Goal: Contribute content

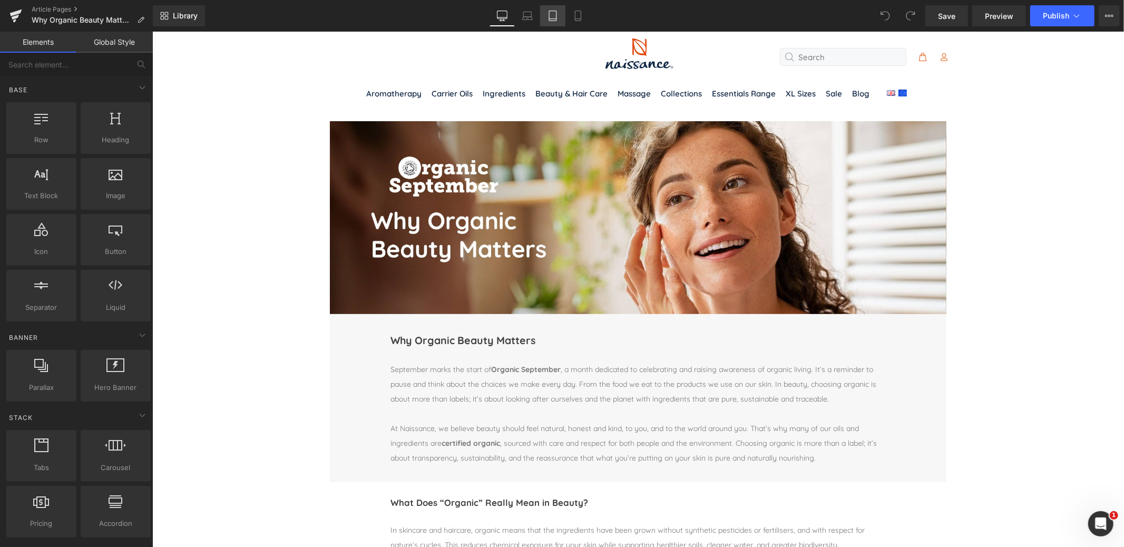
click at [553, 14] on icon at bounding box center [552, 16] width 11 height 11
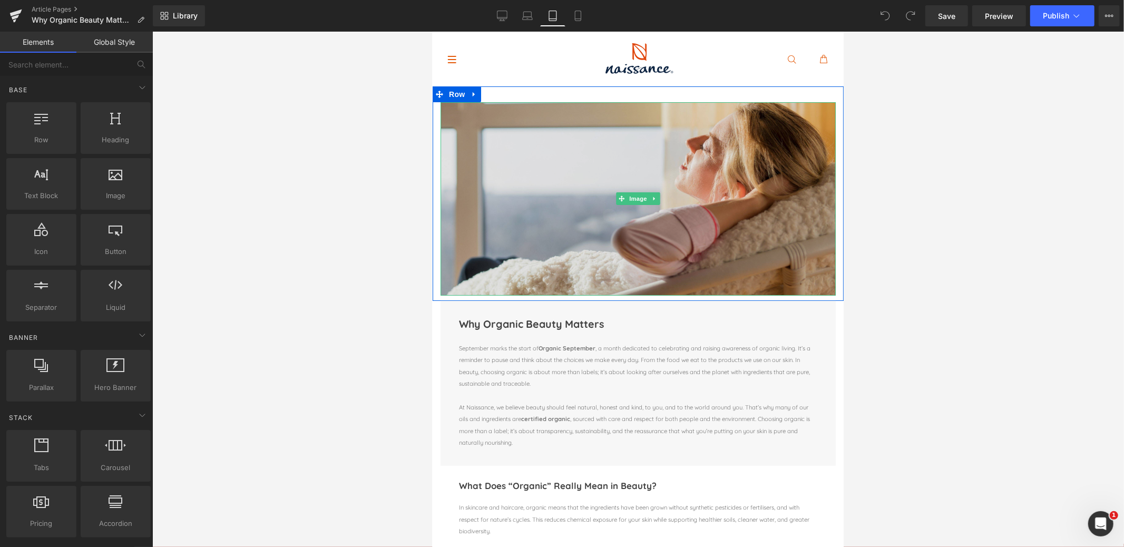
click at [619, 220] on img at bounding box center [637, 198] width 395 height 193
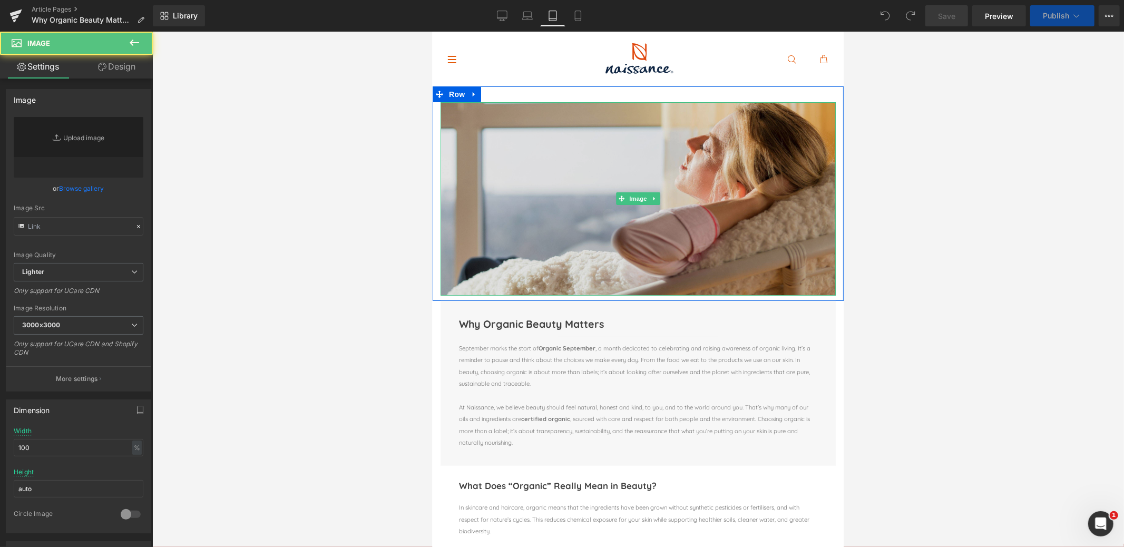
type input "[URL][DOMAIN_NAME]"
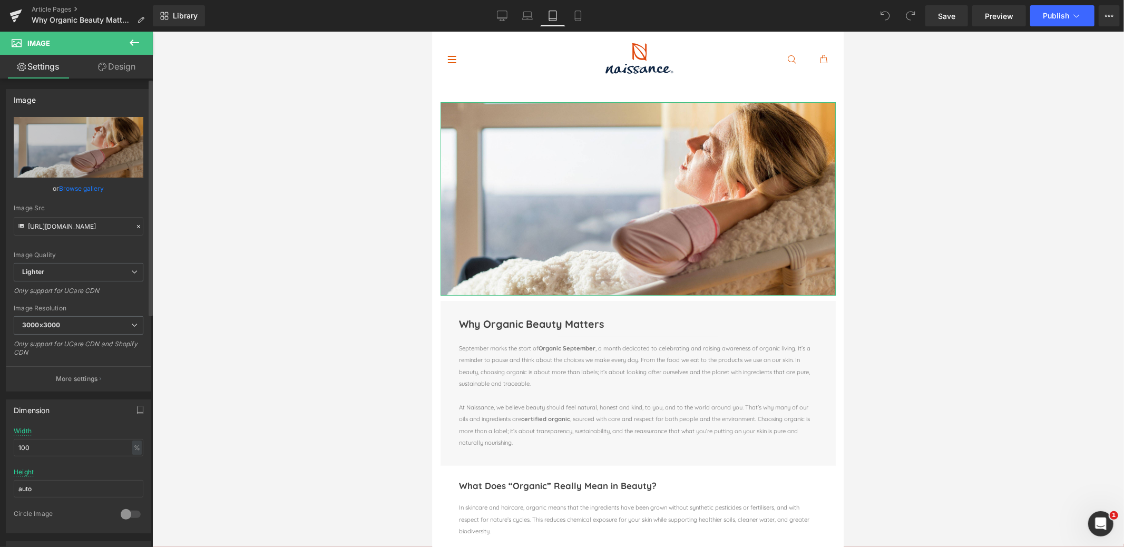
click at [62, 186] on link "Browse gallery" at bounding box center [82, 188] width 45 height 18
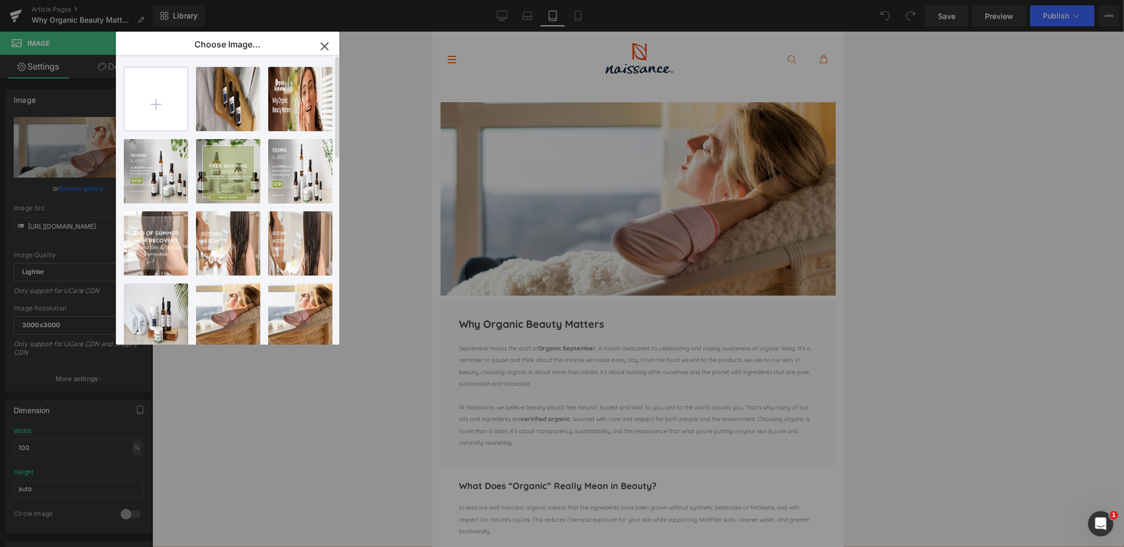
click at [152, 106] on input "file" at bounding box center [155, 98] width 63 height 63
type input "C:\fakepath\organic september Tbt.jpg"
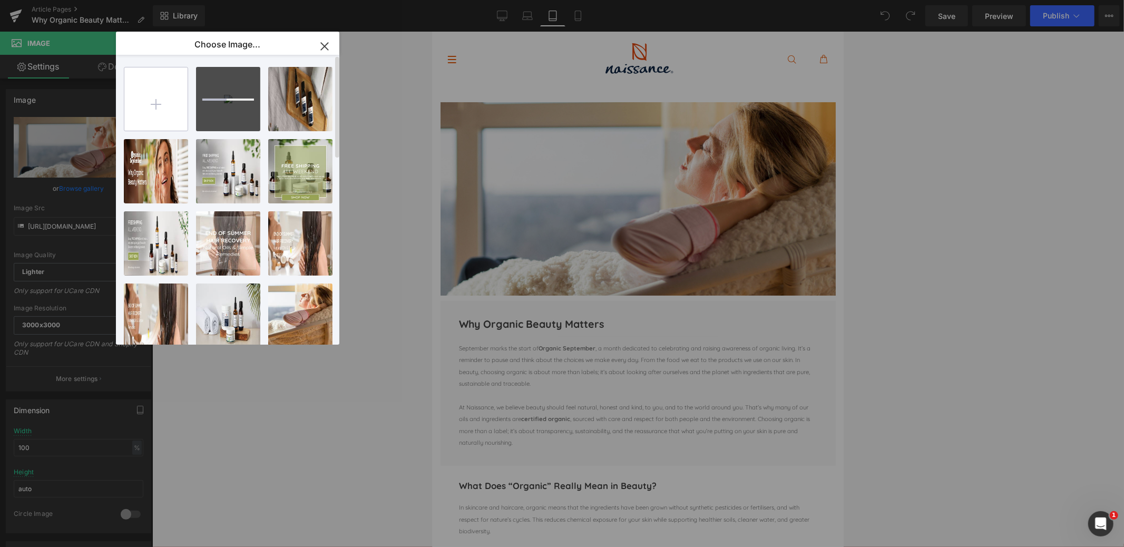
click at [161, 98] on input "file" at bounding box center [155, 98] width 63 height 63
type input "C:\fakepath\organic september Mbl.jpg"
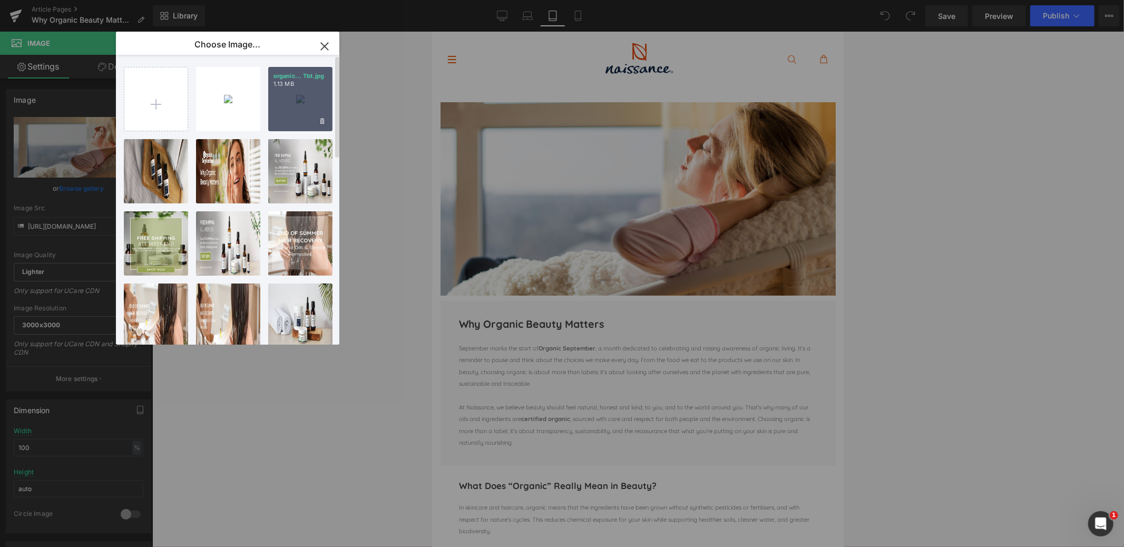
click at [292, 102] on div "organic... Tbt.jpg 1.13 MB" at bounding box center [300, 99] width 64 height 64
type input "[URL][DOMAIN_NAME][DATE]"
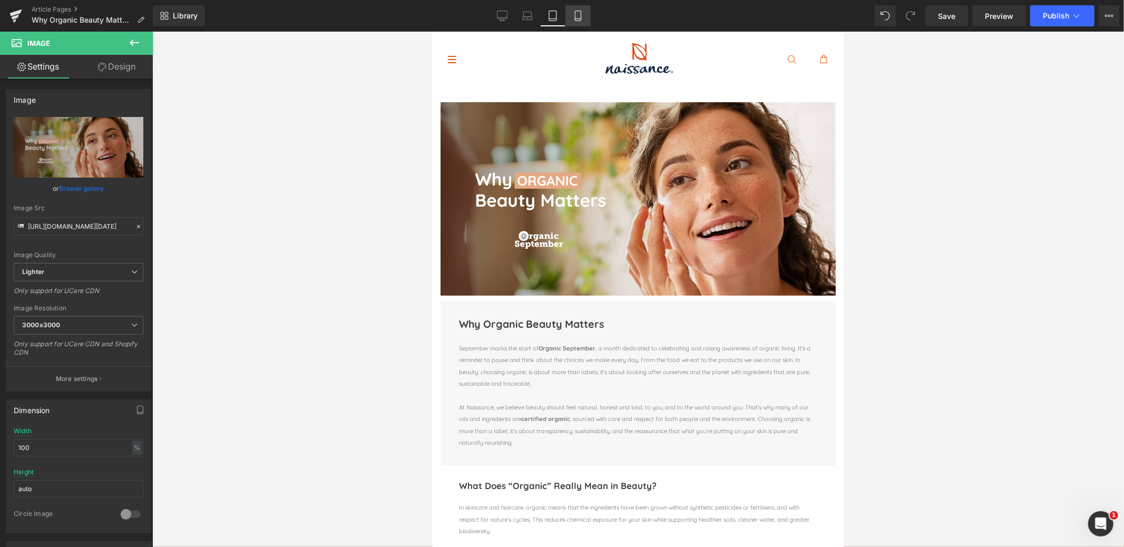
click at [581, 22] on link "Mobile" at bounding box center [577, 15] width 25 height 21
type input "auto"
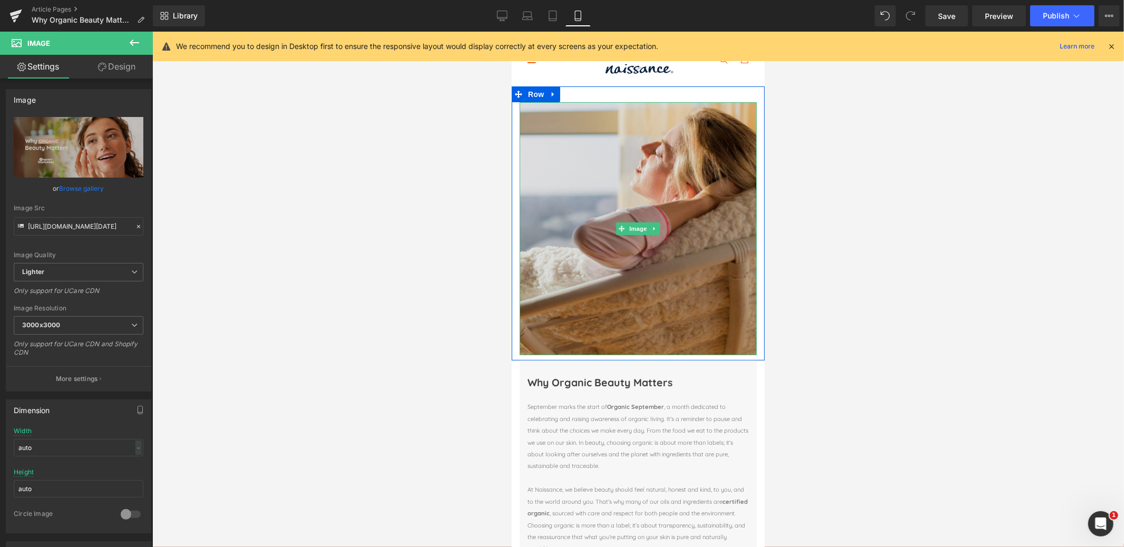
click at [622, 258] on img at bounding box center [637, 228] width 237 height 253
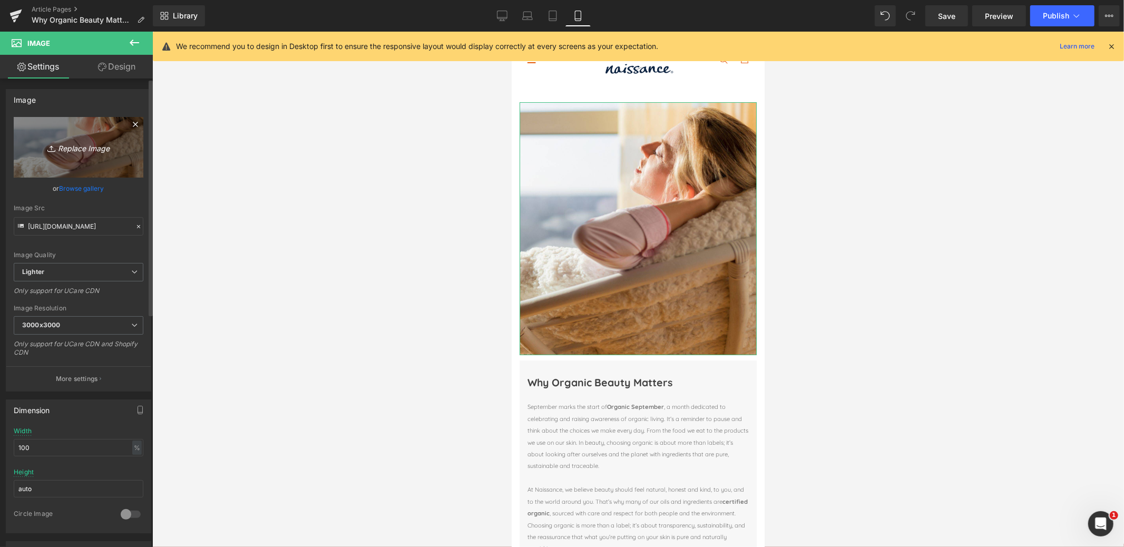
click at [93, 151] on icon "Replace Image" at bounding box center [78, 147] width 84 height 13
type input "C:\fakepath\organic september Mbl.jpg"
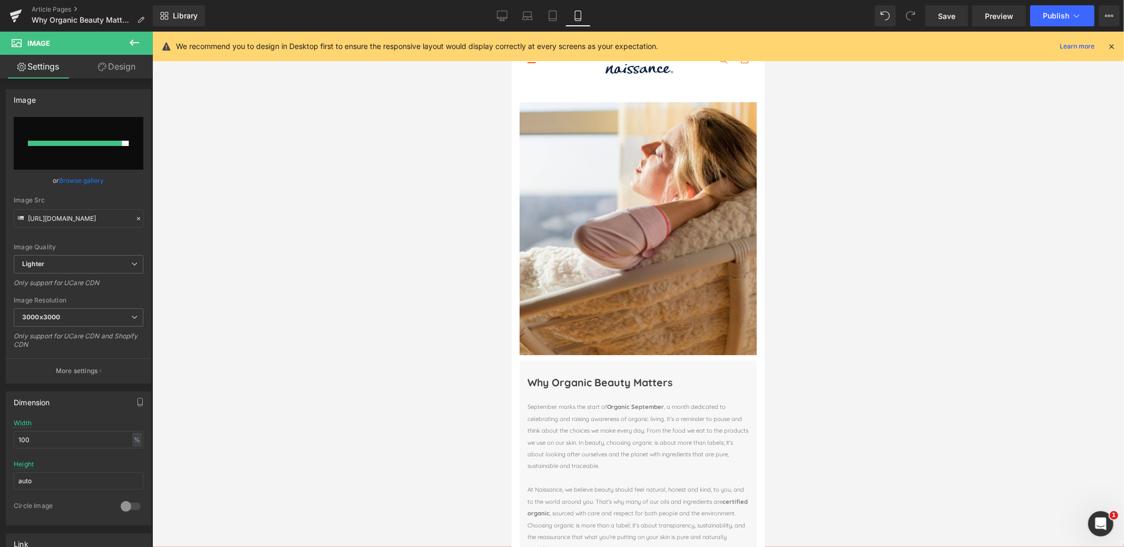
type input "[URL][DOMAIN_NAME][DATE]"
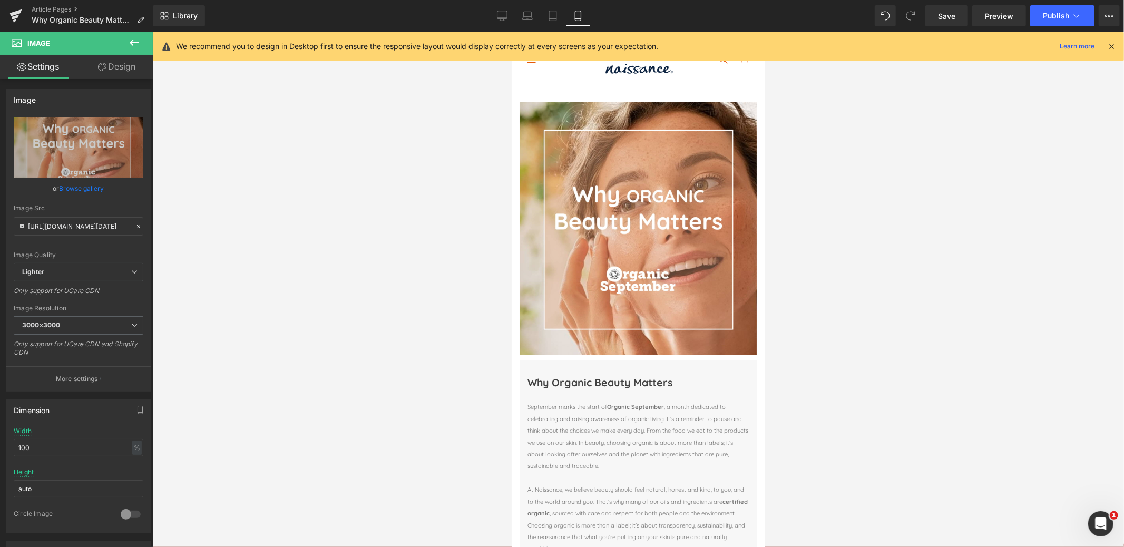
click at [897, 354] on div at bounding box center [638, 289] width 972 height 515
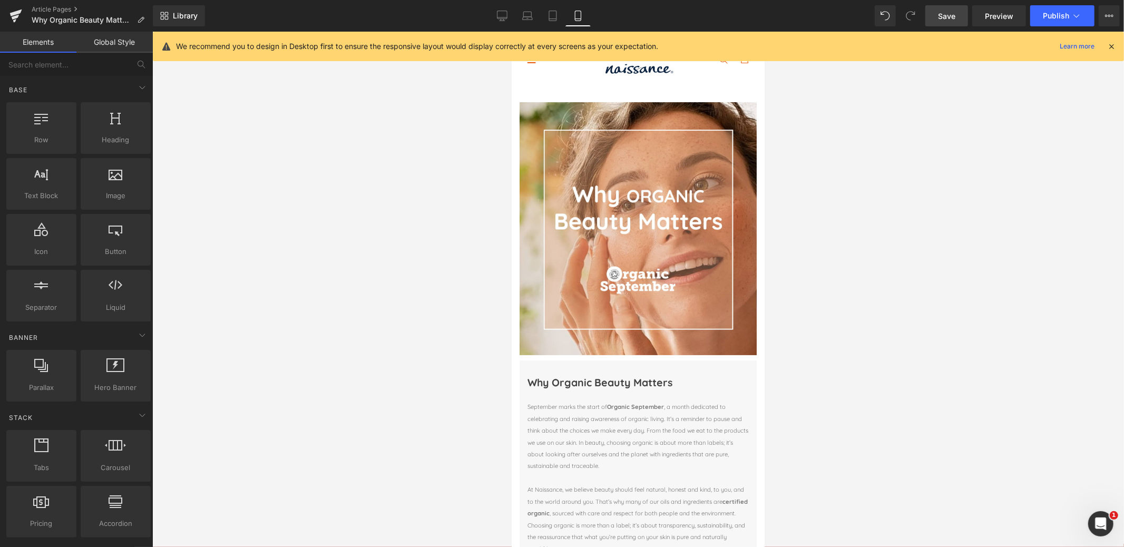
click at [945, 15] on span "Save" at bounding box center [946, 16] width 17 height 11
click at [485, 17] on div "Library Mobile Desktop Laptop Tablet Mobile Save Preview Publish Scheduled View…" at bounding box center [638, 15] width 971 height 21
click at [503, 18] on icon at bounding box center [502, 16] width 11 height 11
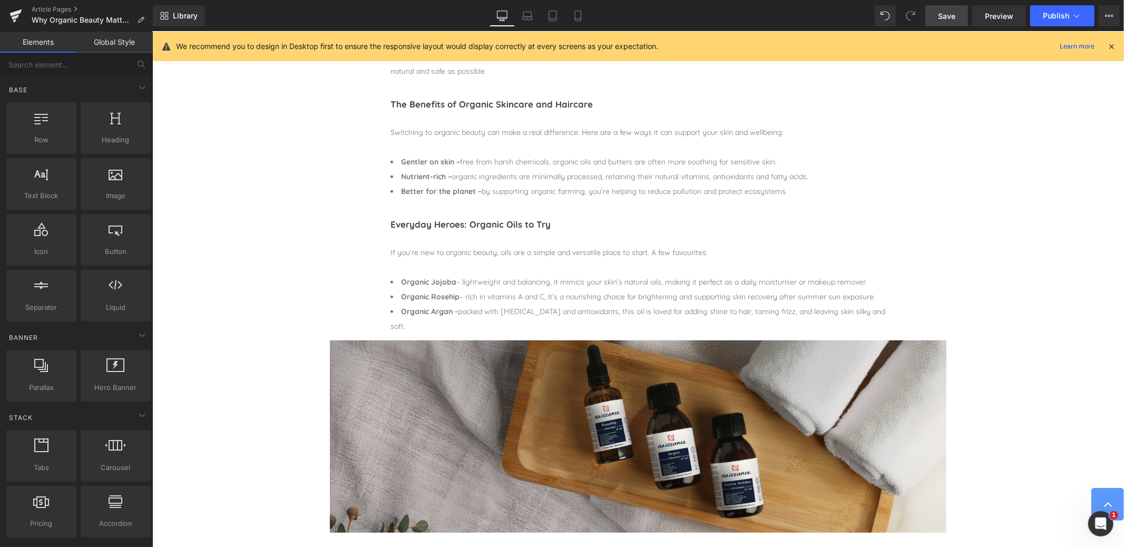
scroll to position [520, 0]
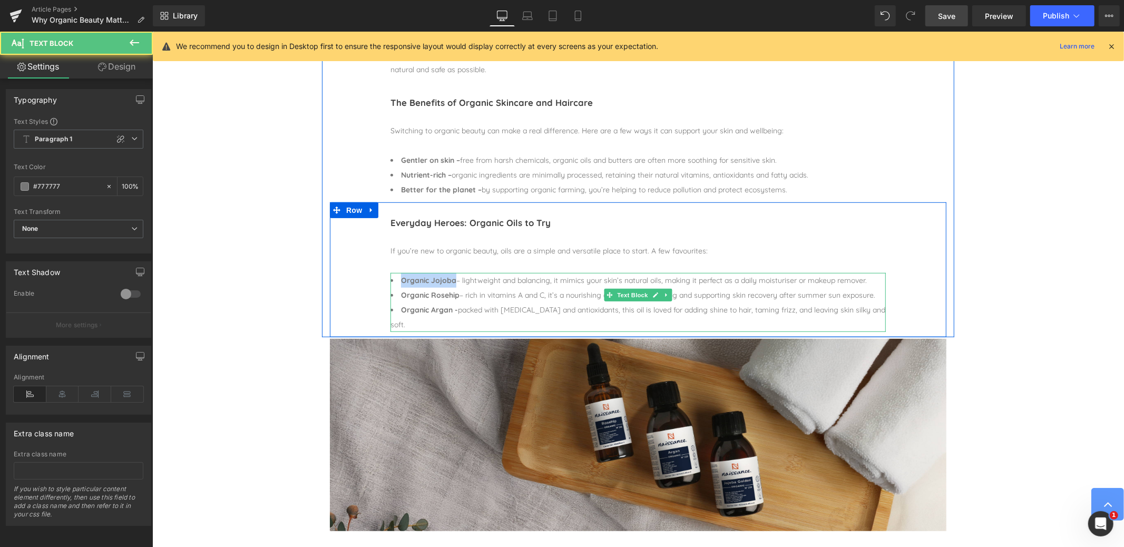
drag, startPoint x: 401, startPoint y: 280, endPoint x: 454, endPoint y: 281, distance: 53.2
click at [454, 281] on span "Organic Jojoba – lightweight and balancing, it mimics your skin’s natural oils,…" at bounding box center [633, 279] width 466 height 9
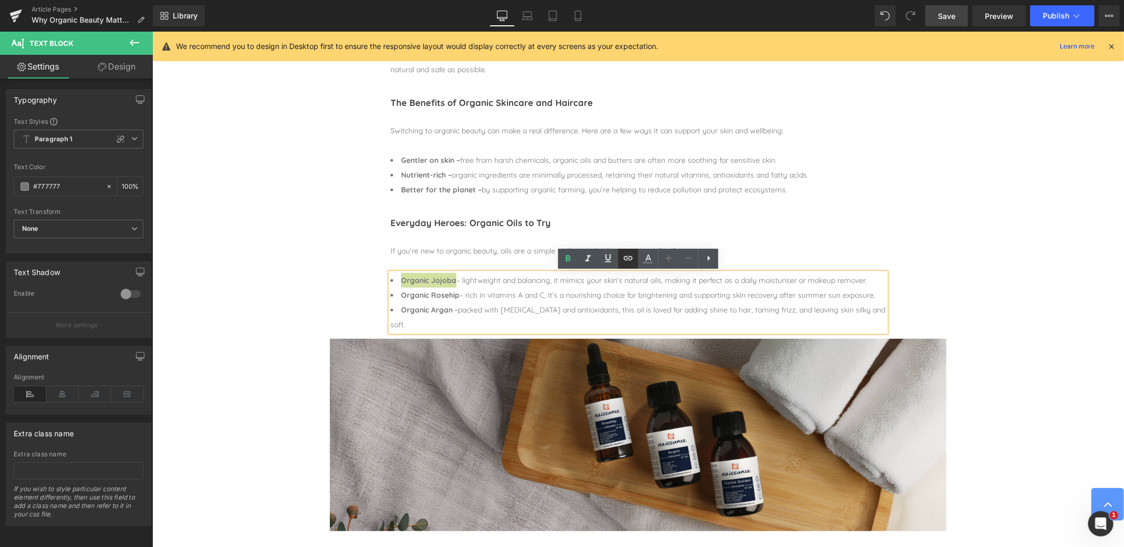
click at [626, 259] on icon at bounding box center [628, 258] width 13 height 13
click at [449, 298] on input "text" at bounding box center [467, 302] width 162 height 26
paste input "[URL][DOMAIN_NAME]"
type input "[URL][DOMAIN_NAME]"
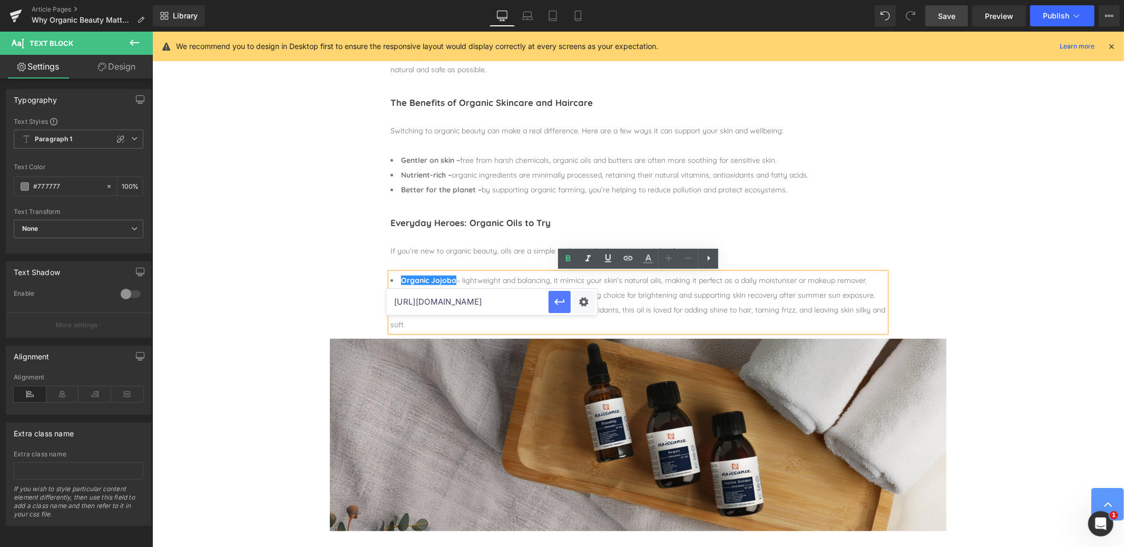
click at [557, 300] on icon "button" at bounding box center [559, 302] width 10 height 6
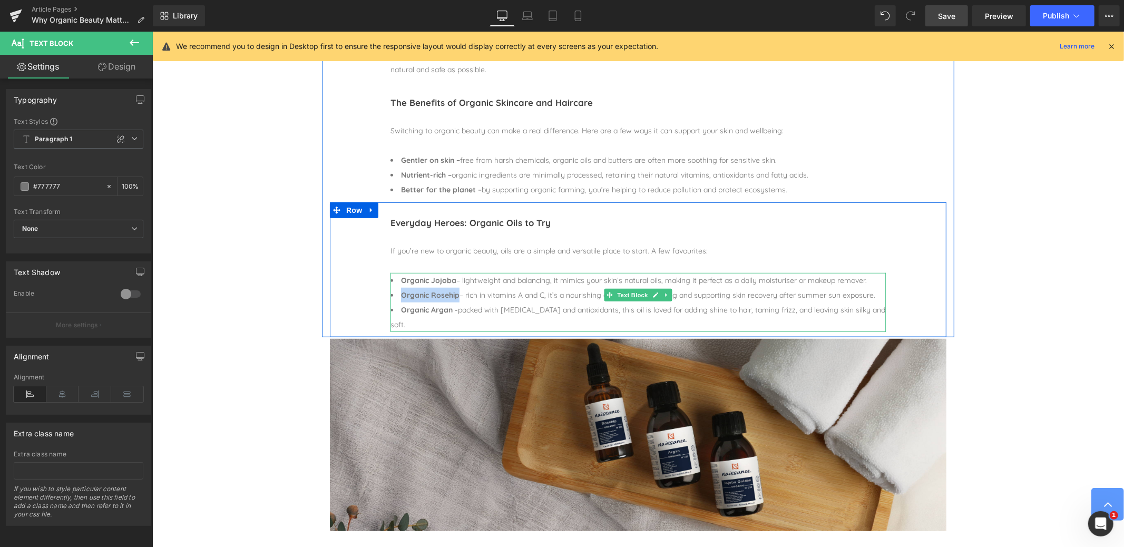
drag, startPoint x: 401, startPoint y: 295, endPoint x: 459, endPoint y: 296, distance: 57.4
click at [459, 296] on li "Organic Rosehip – rich in vitamins A and C, it’s a nourishing choice for bright…" at bounding box center [637, 294] width 495 height 15
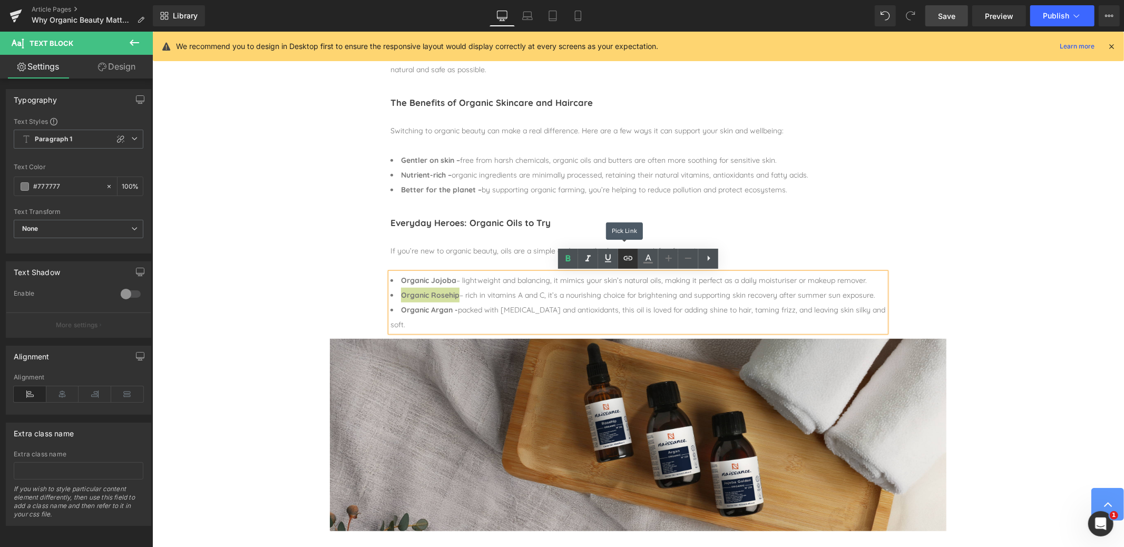
click at [631, 258] on icon at bounding box center [628, 258] width 13 height 13
click at [474, 313] on input "text" at bounding box center [467, 316] width 162 height 26
paste input "[URL][DOMAIN_NAME]"
click at [561, 315] on icon "button" at bounding box center [559, 316] width 13 height 13
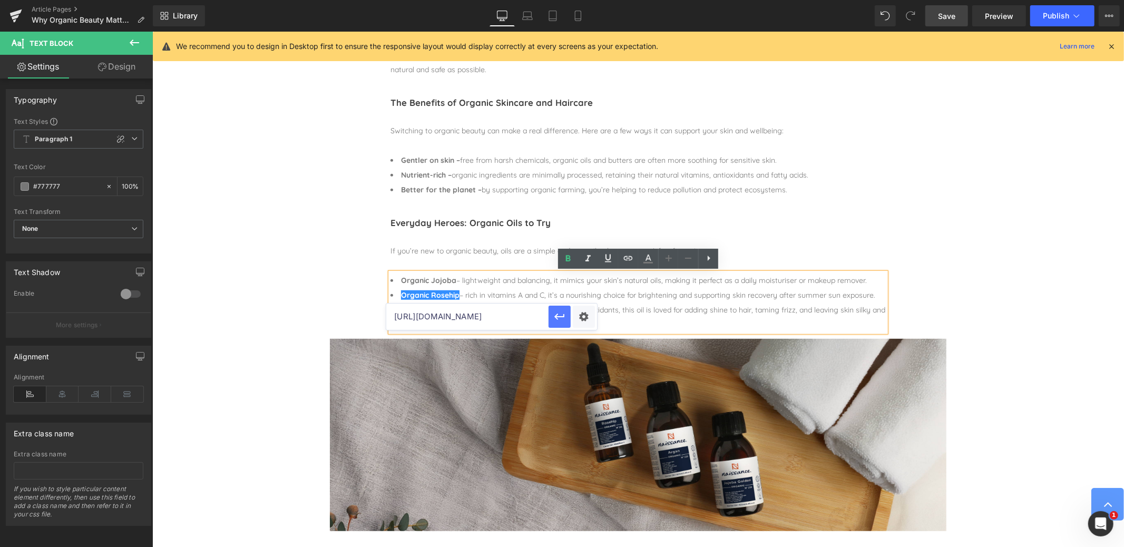
scroll to position [0, 0]
click at [426, 329] on div at bounding box center [637, 330] width 495 height 3
drag, startPoint x: 401, startPoint y: 310, endPoint x: 450, endPoint y: 310, distance: 49.0
click at [450, 310] on strong "Organic Argan -" at bounding box center [428, 309] width 57 height 9
click at [625, 258] on icon at bounding box center [628, 258] width 13 height 13
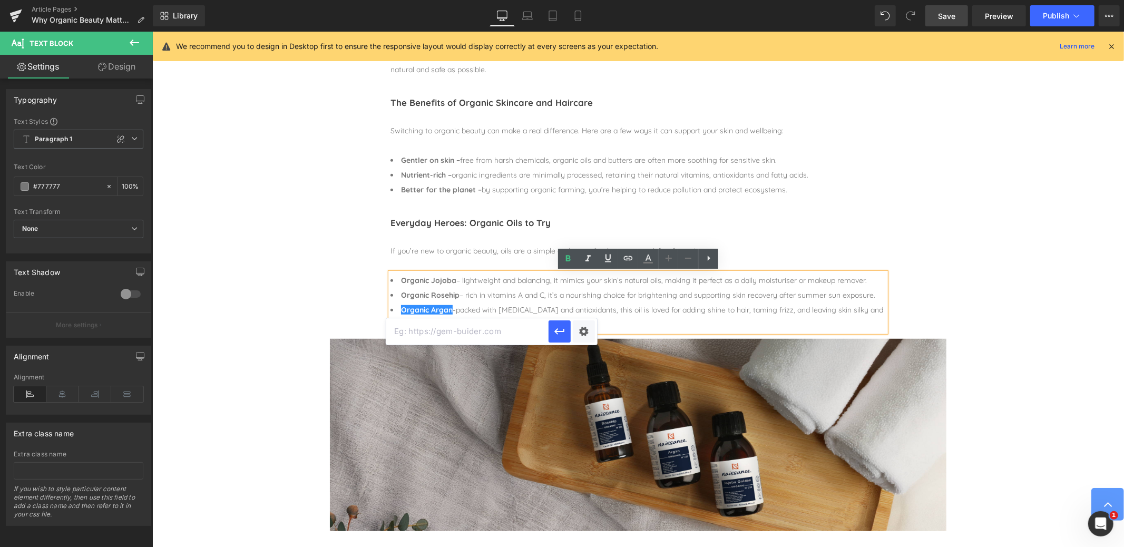
click at [447, 331] on input "text" at bounding box center [467, 331] width 162 height 26
paste input "[URL][DOMAIN_NAME]"
type input "[URL][DOMAIN_NAME]"
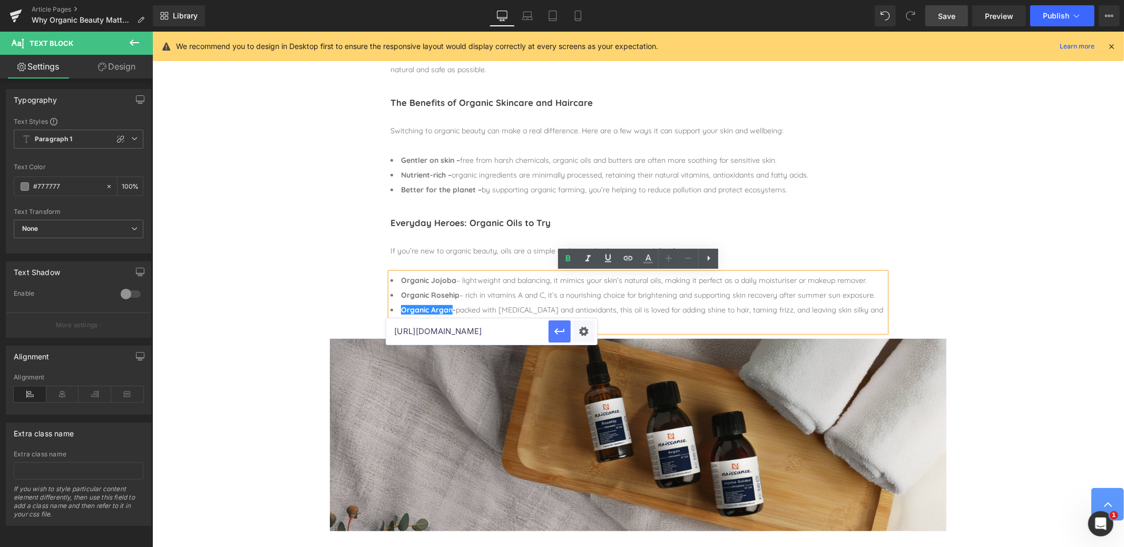
click at [557, 331] on icon "button" at bounding box center [559, 331] width 10 height 6
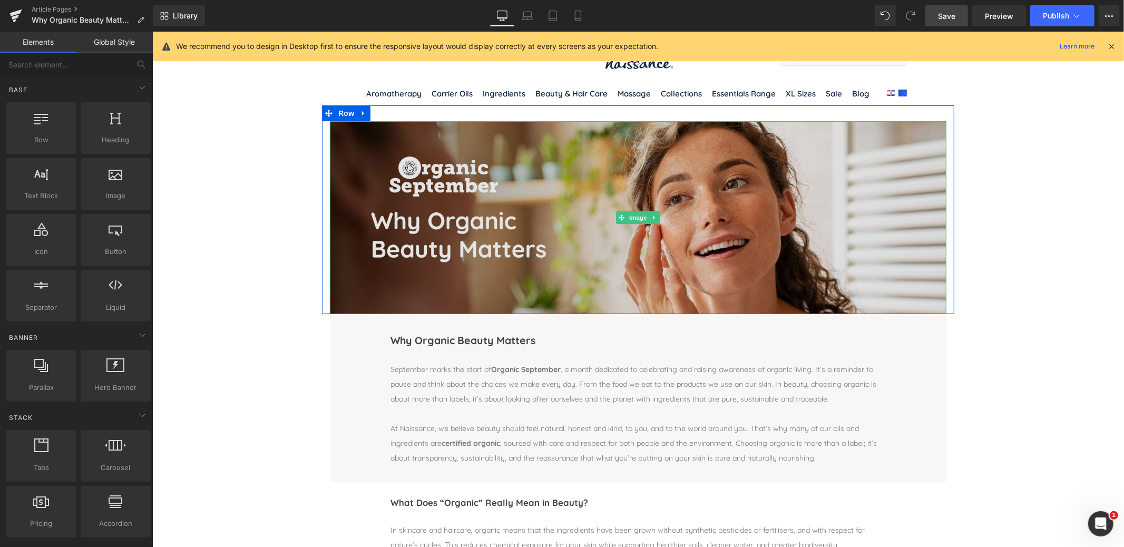
click at [583, 255] on img at bounding box center [637, 217] width 616 height 193
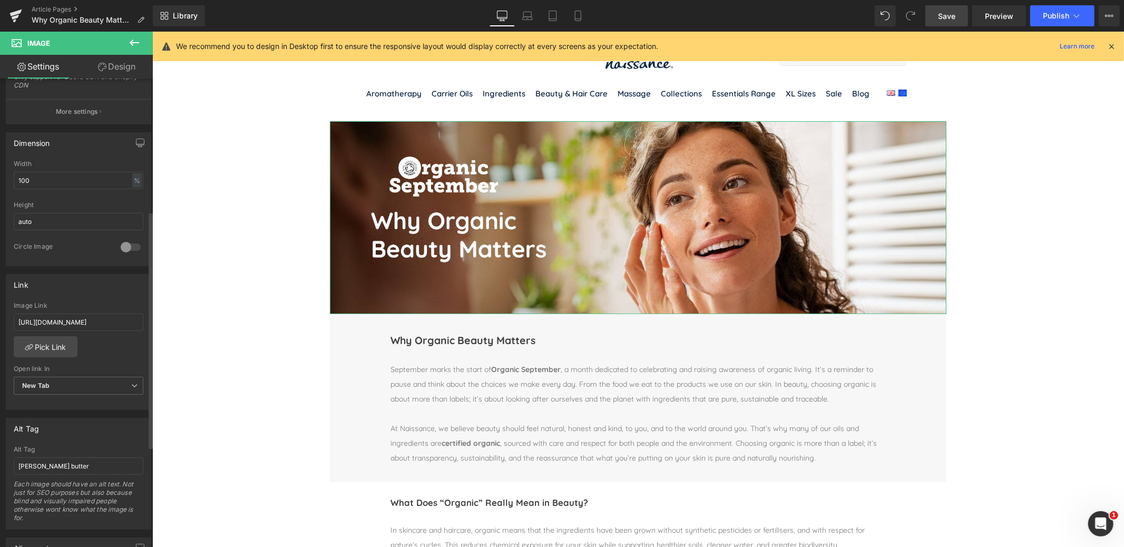
scroll to position [271, 0]
click at [64, 313] on input "[URL][DOMAIN_NAME]" at bounding box center [79, 317] width 130 height 17
click at [64, 312] on input "[URL][DOMAIN_NAME]" at bounding box center [79, 317] width 130 height 17
click at [105, 338] on div "Image Link Pick Link Current Tab New Tab Open link In New Tab Current Tab New T…" at bounding box center [78, 352] width 144 height 108
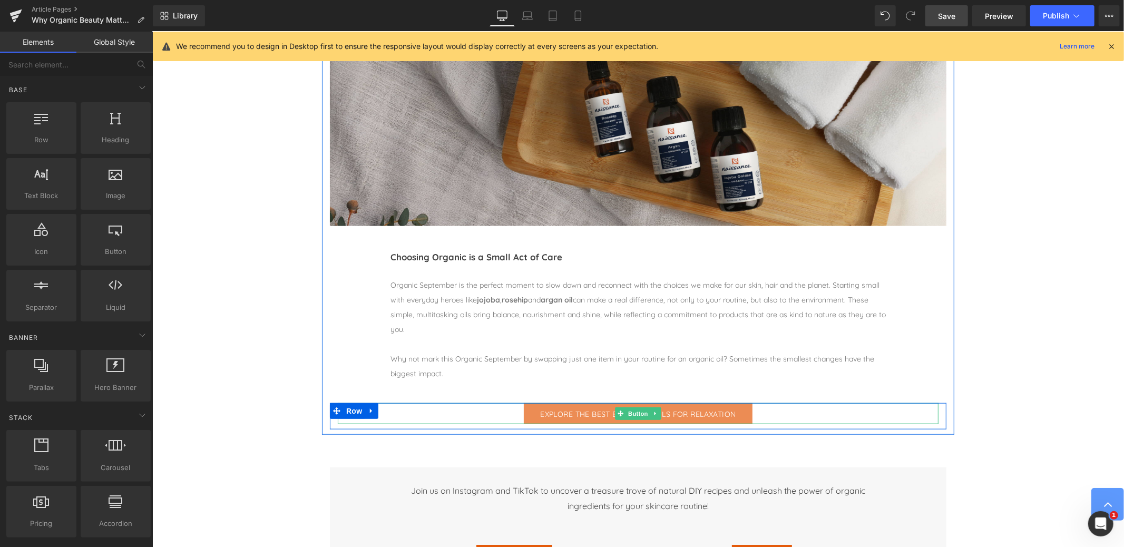
scroll to position [825, 0]
click at [586, 403] on link "Explore the Best Essential Oils for Relaxation" at bounding box center [637, 412] width 228 height 21
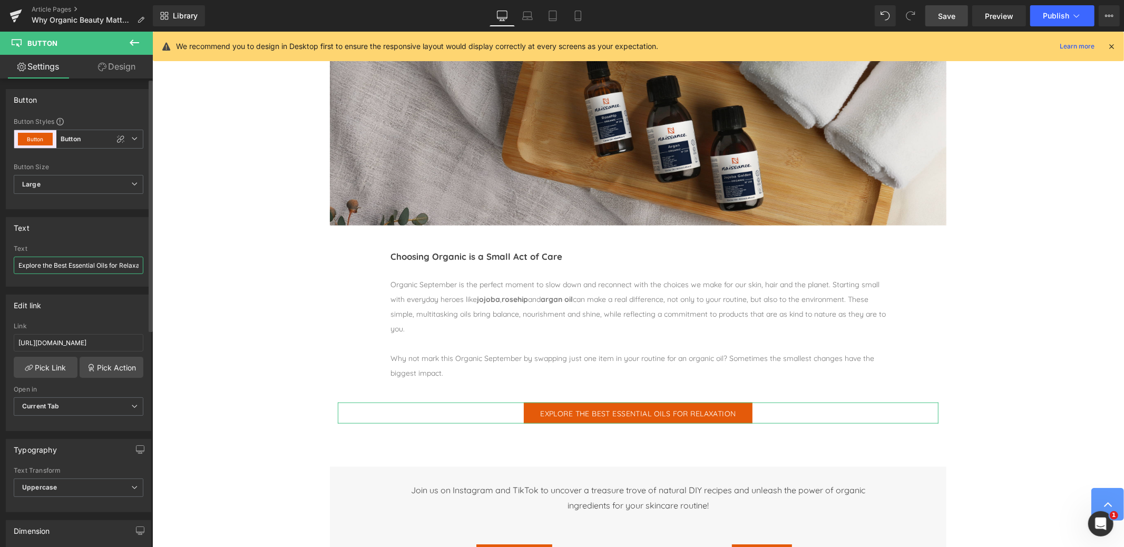
click at [84, 264] on input "Explore the Best Essential Oils for Relaxation" at bounding box center [79, 265] width 130 height 17
drag, startPoint x: 54, startPoint y: 264, endPoint x: 84, endPoint y: 265, distance: 29.5
click at [84, 265] on input "Explore the Best Essential Oils for Relaxation" at bounding box center [79, 265] width 130 height 17
drag, startPoint x: 84, startPoint y: 264, endPoint x: 76, endPoint y: 264, distance: 7.9
click at [84, 264] on input "Explore the Best Essential Oils for Relaxation" at bounding box center [79, 265] width 130 height 17
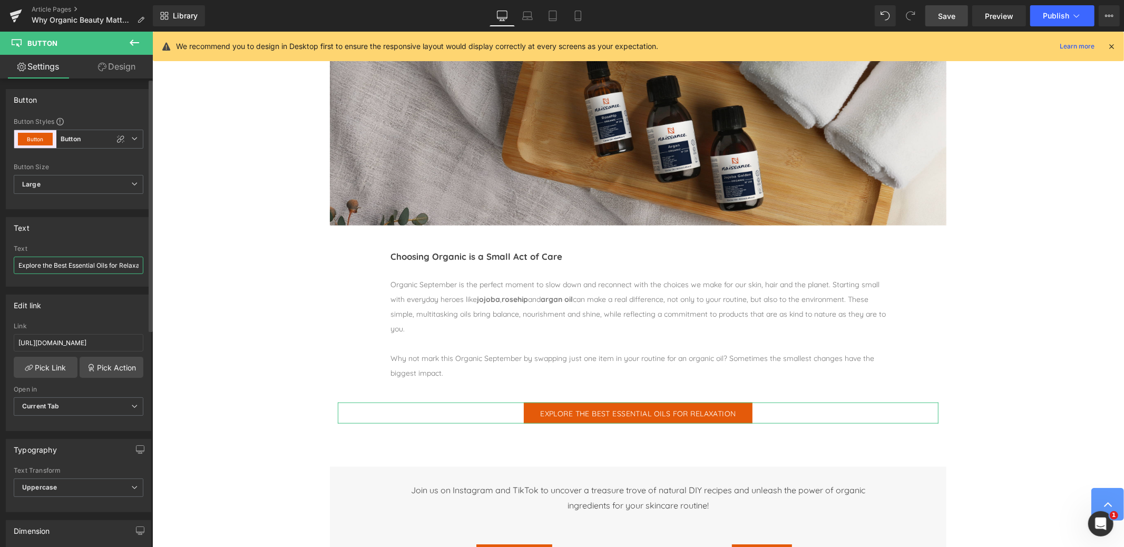
click at [76, 264] on input "Explore the Best Essential Oils for Relaxation" at bounding box center [79, 265] width 130 height 17
drag, startPoint x: 267, startPoint y: 295, endPoint x: 194, endPoint y: 266, distance: 78.3
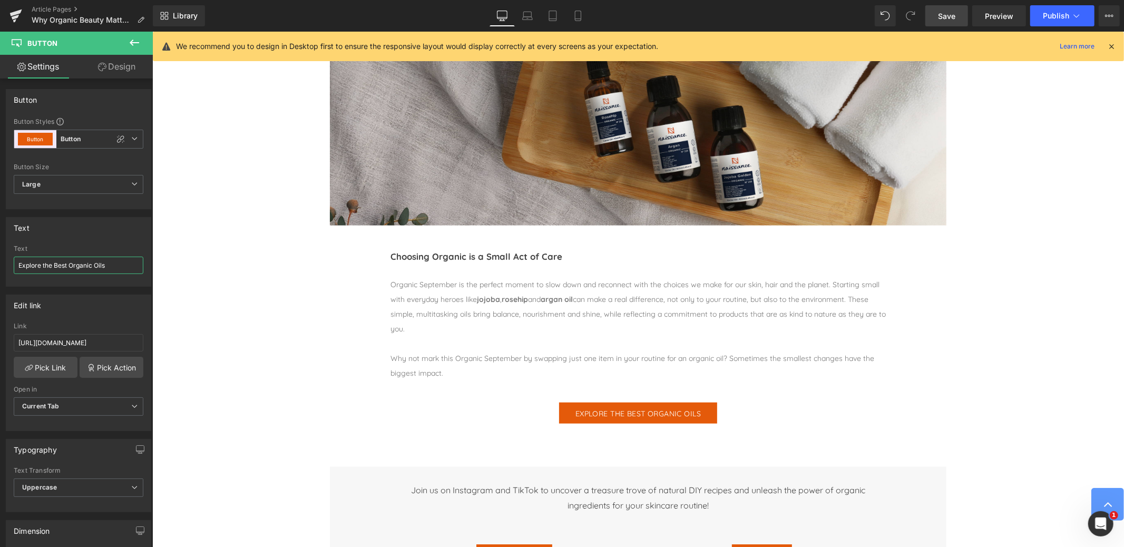
type input "Explore the Best Organic Oils"
click at [100, 340] on input "[URL][DOMAIN_NAME]" at bounding box center [79, 342] width 130 height 17
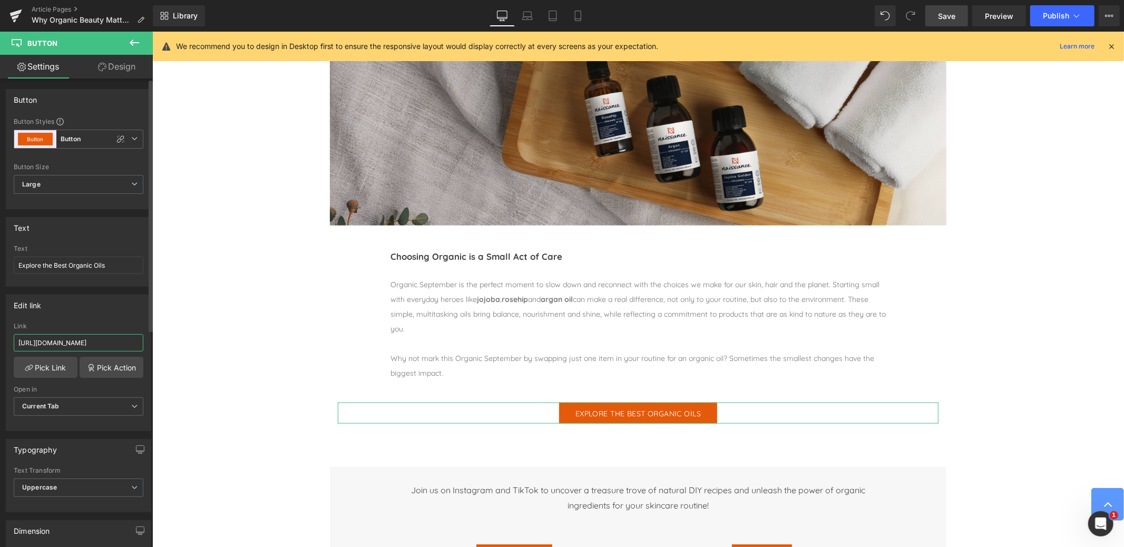
click at [100, 340] on input "[URL][DOMAIN_NAME]" at bounding box center [79, 342] width 130 height 17
paste input "collections/organic-carrier-oils"
type input "[URL][DOMAIN_NAME]"
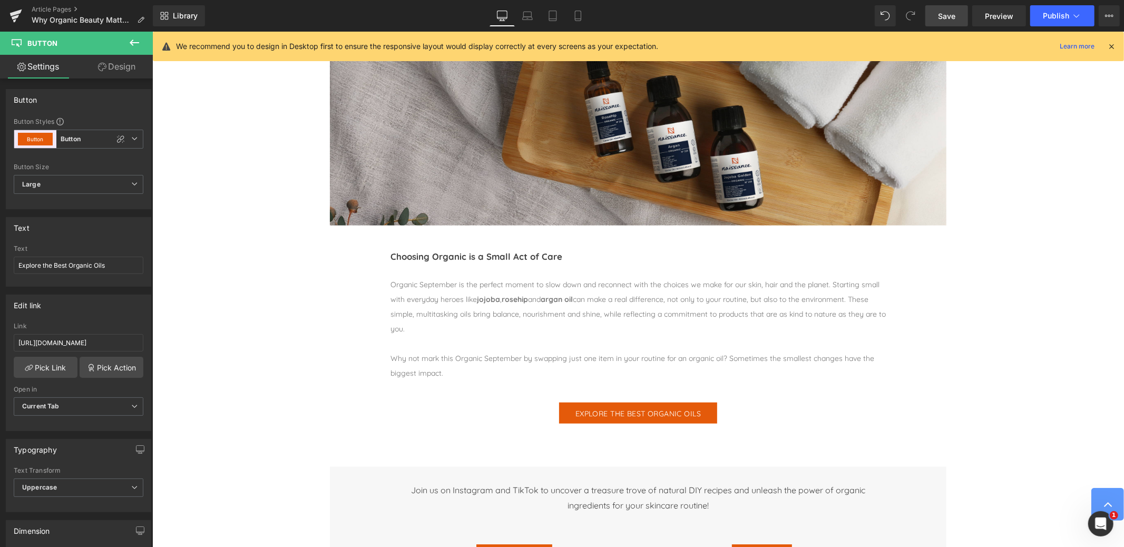
click at [226, 336] on div "Image Image Row Image Row Image Row Why Organic Beauty Matters Heading Separato…" at bounding box center [638, 282] width 972 height 2004
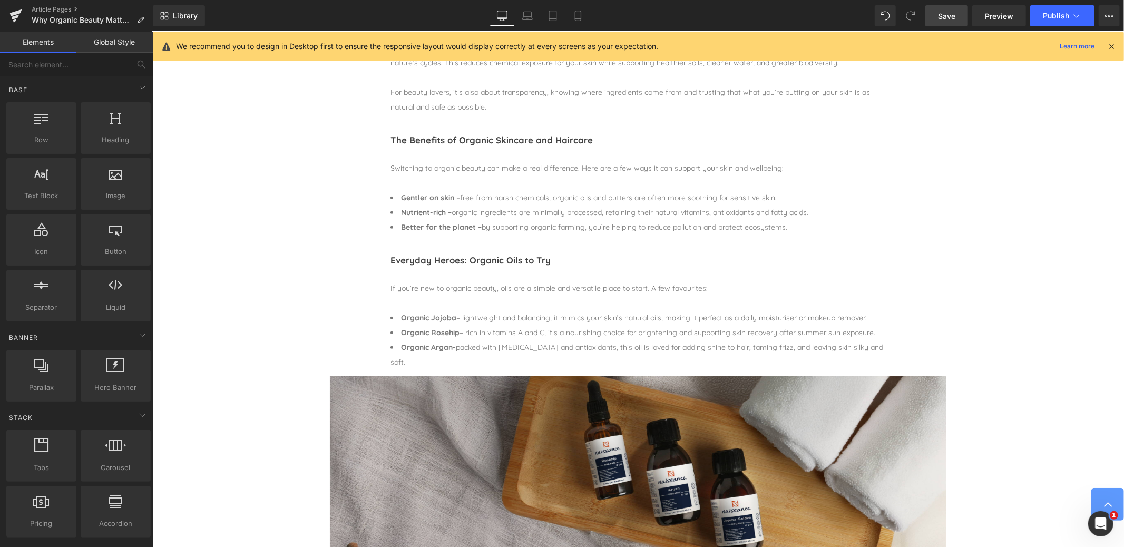
scroll to position [481, 0]
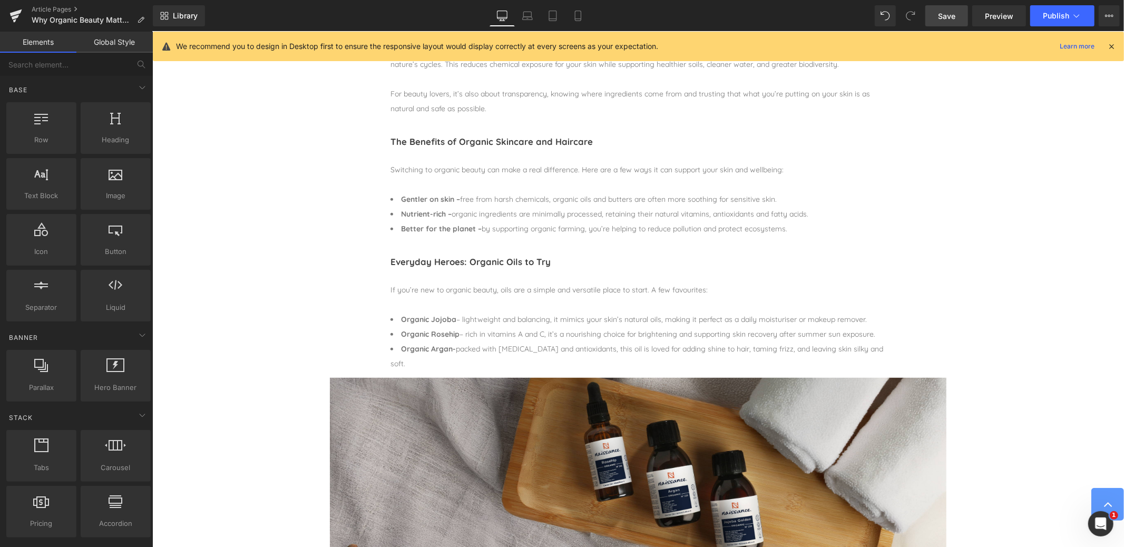
click at [948, 14] on span "Save" at bounding box center [946, 16] width 17 height 11
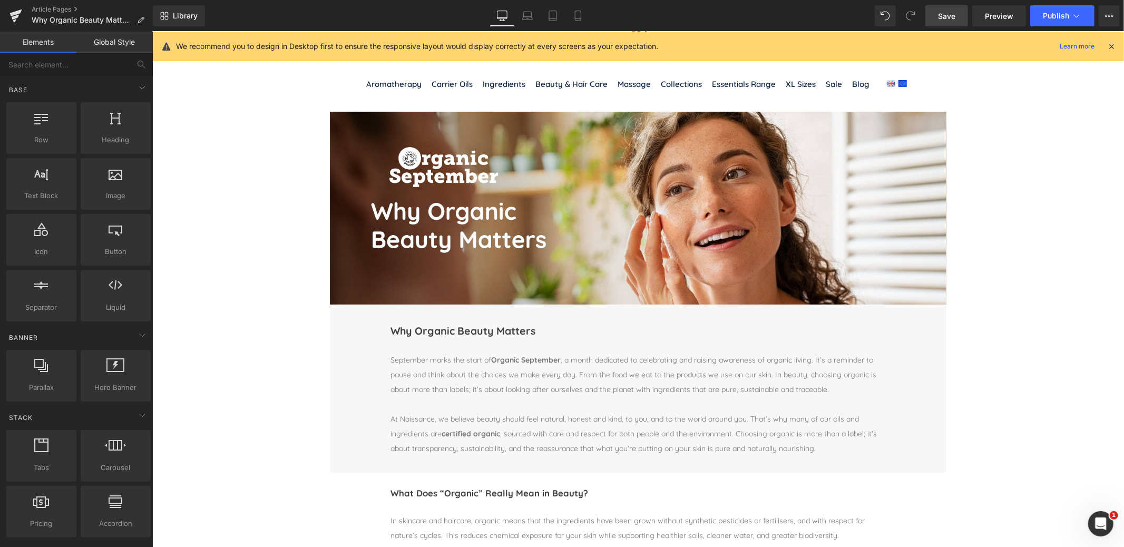
scroll to position [0, 0]
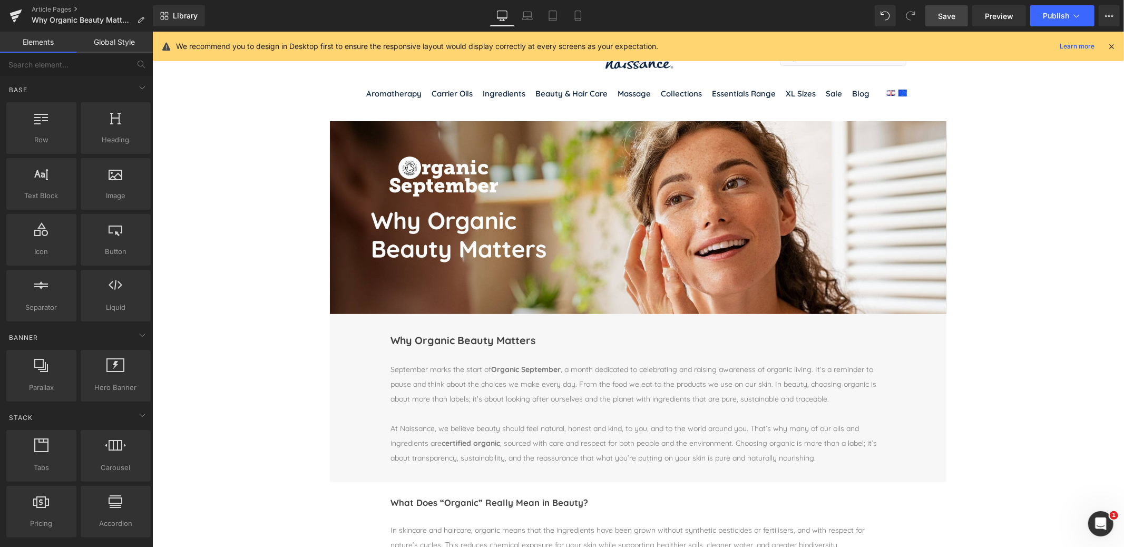
click at [947, 13] on span "Save" at bounding box center [946, 16] width 17 height 11
click at [1112, 18] on icon at bounding box center [1109, 16] width 8 height 8
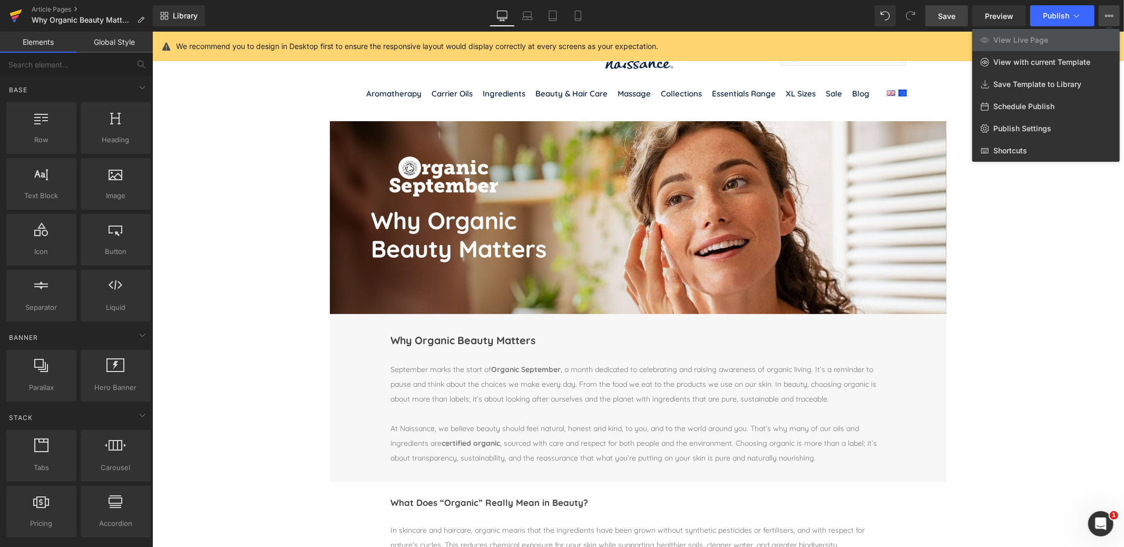
click at [13, 16] on icon at bounding box center [15, 16] width 13 height 26
